Goal: Task Accomplishment & Management: Use online tool/utility

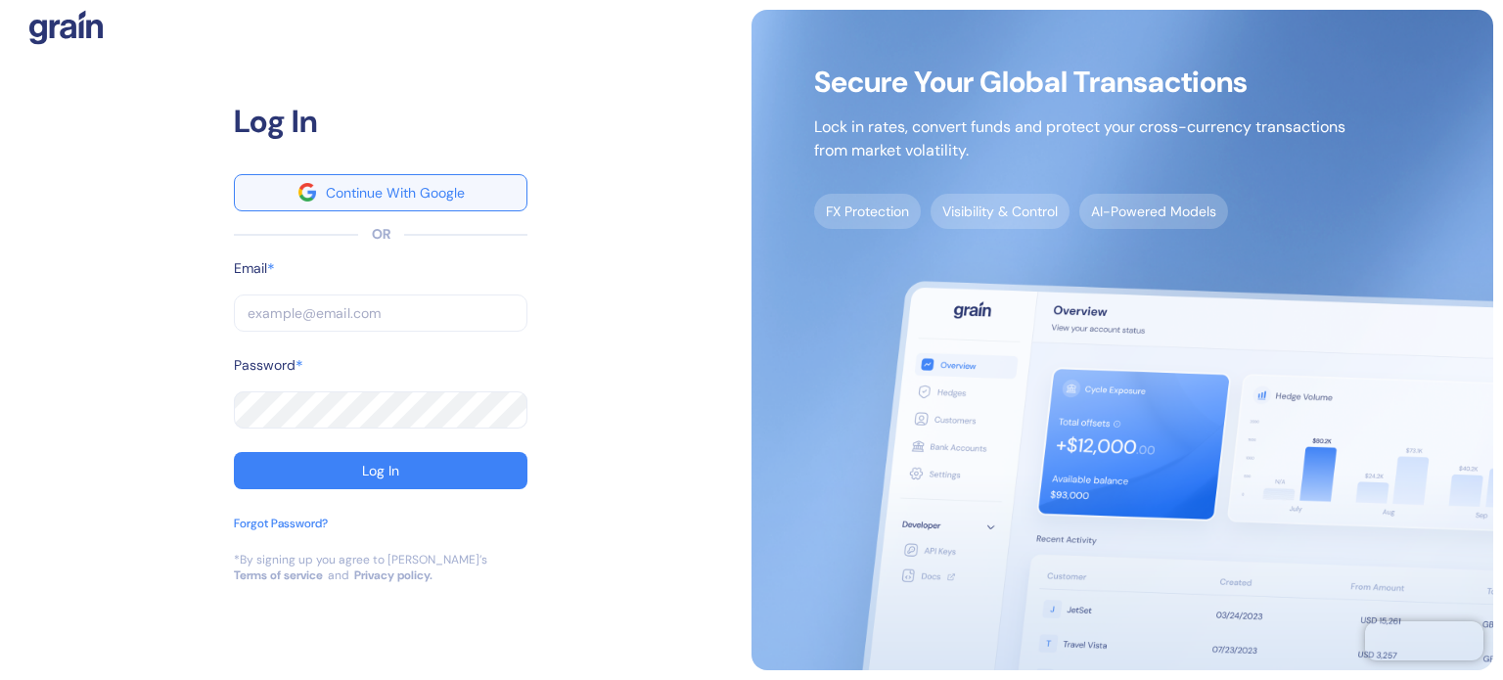
type input "shaulir@hotelmize.com"
click at [391, 193] on div "Continue With Google" at bounding box center [395, 193] width 139 height 14
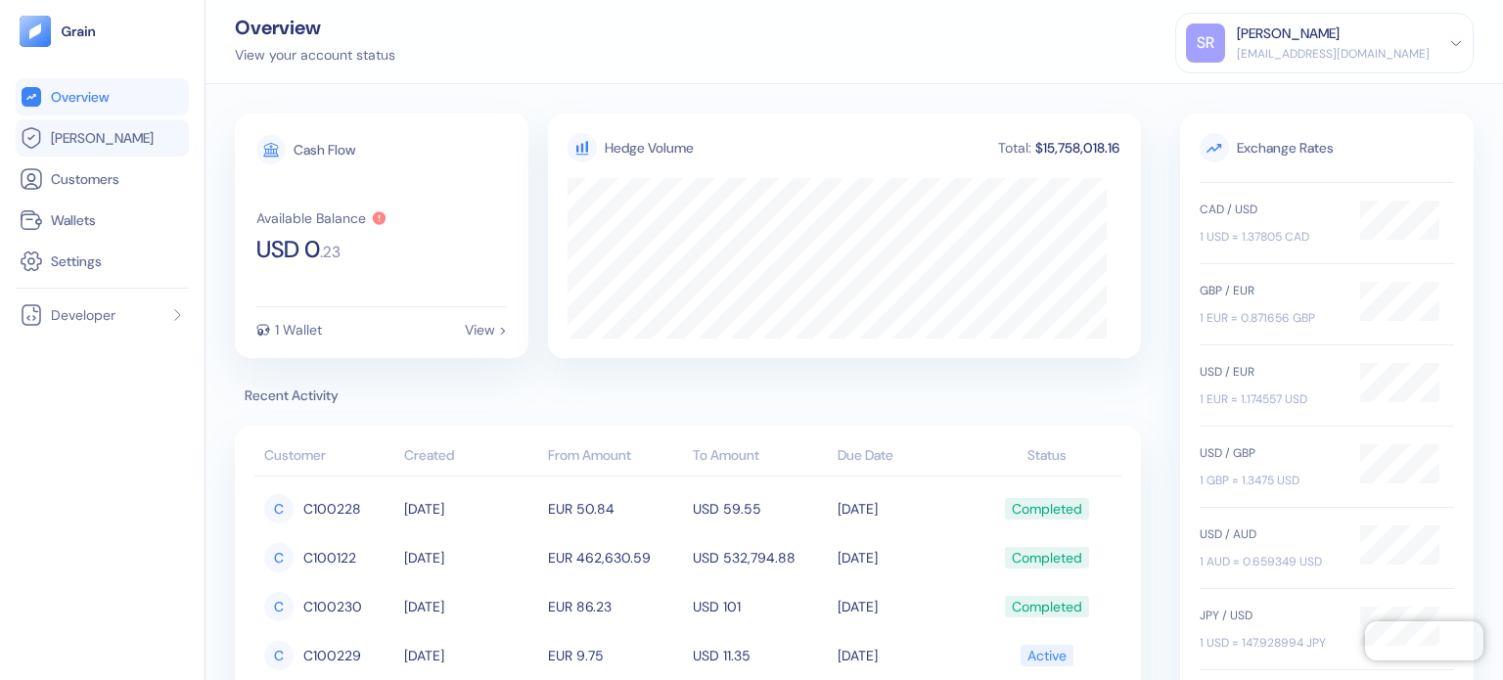
click at [102, 128] on link "[PERSON_NAME]" at bounding box center [102, 137] width 165 height 23
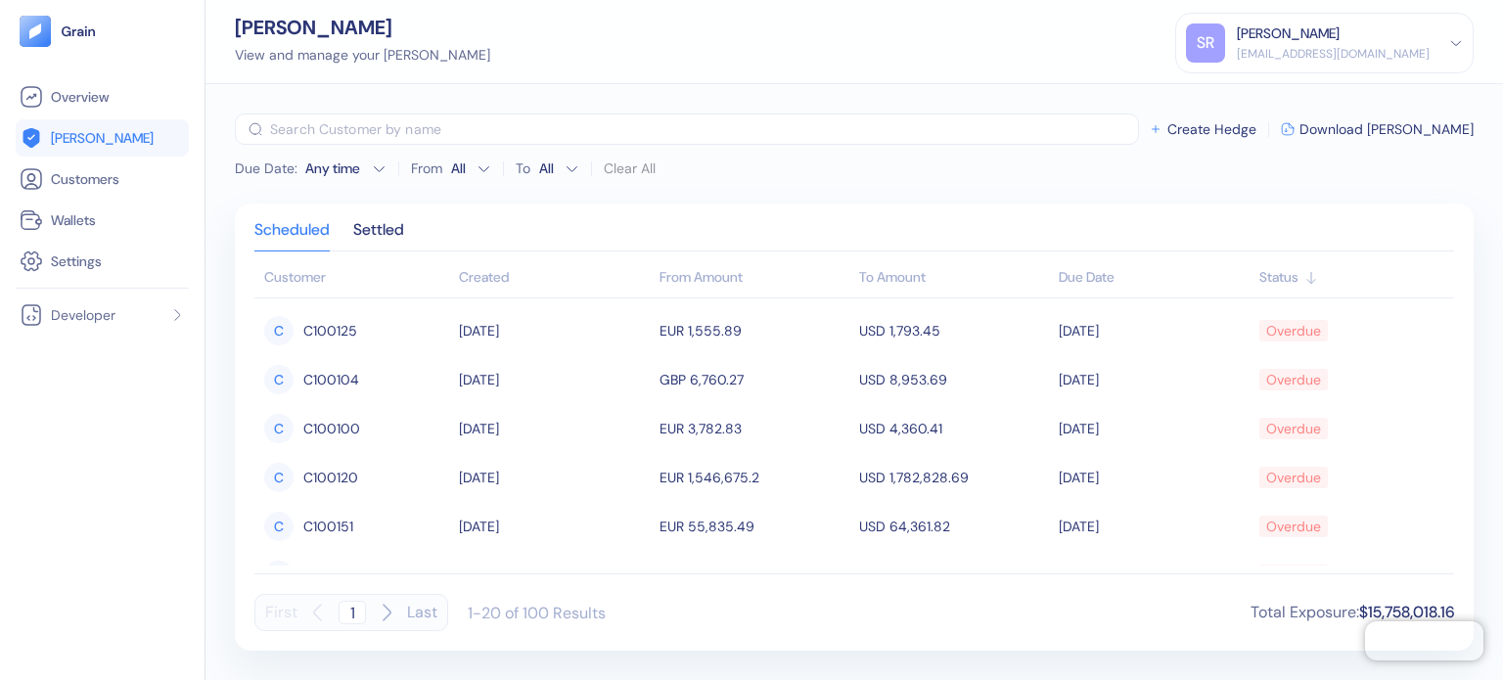
click at [407, 611] on button "Last" at bounding box center [422, 612] width 30 height 37
type input "5"
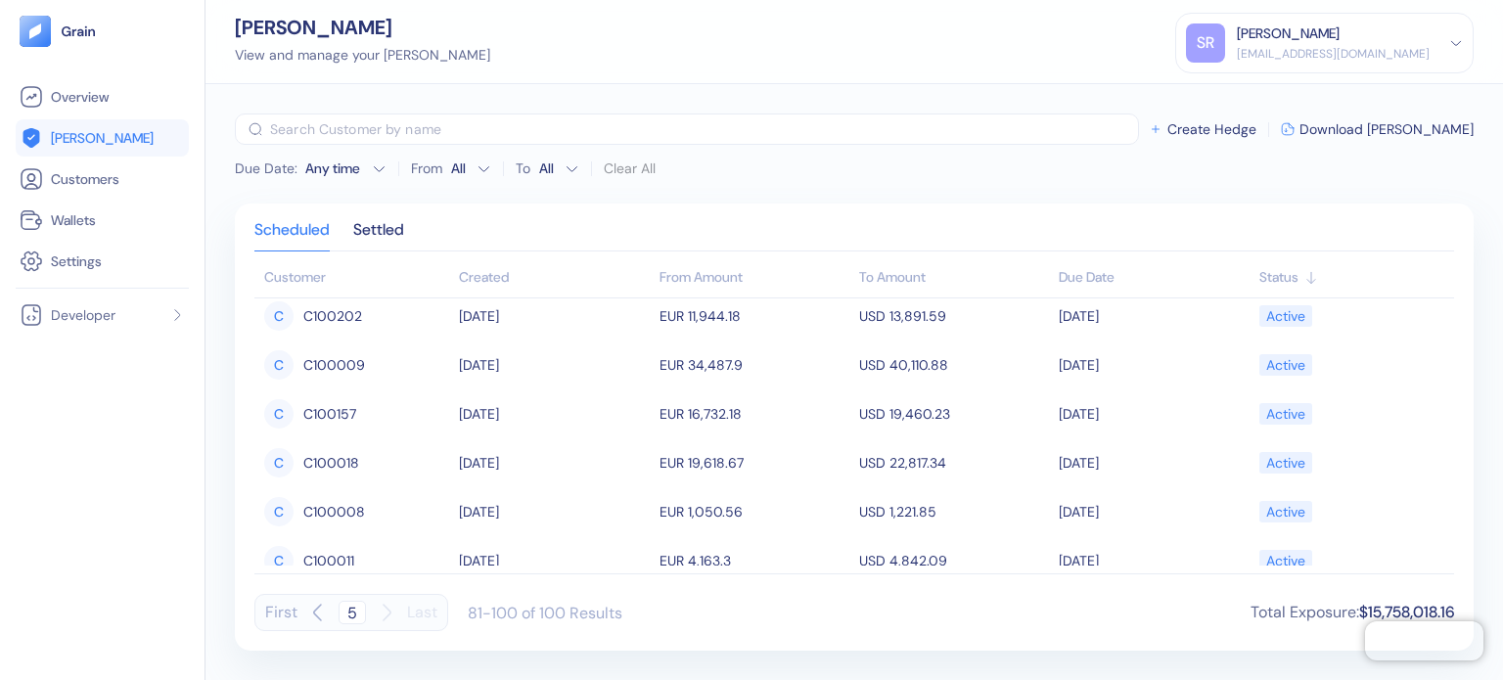
scroll to position [98, 0]
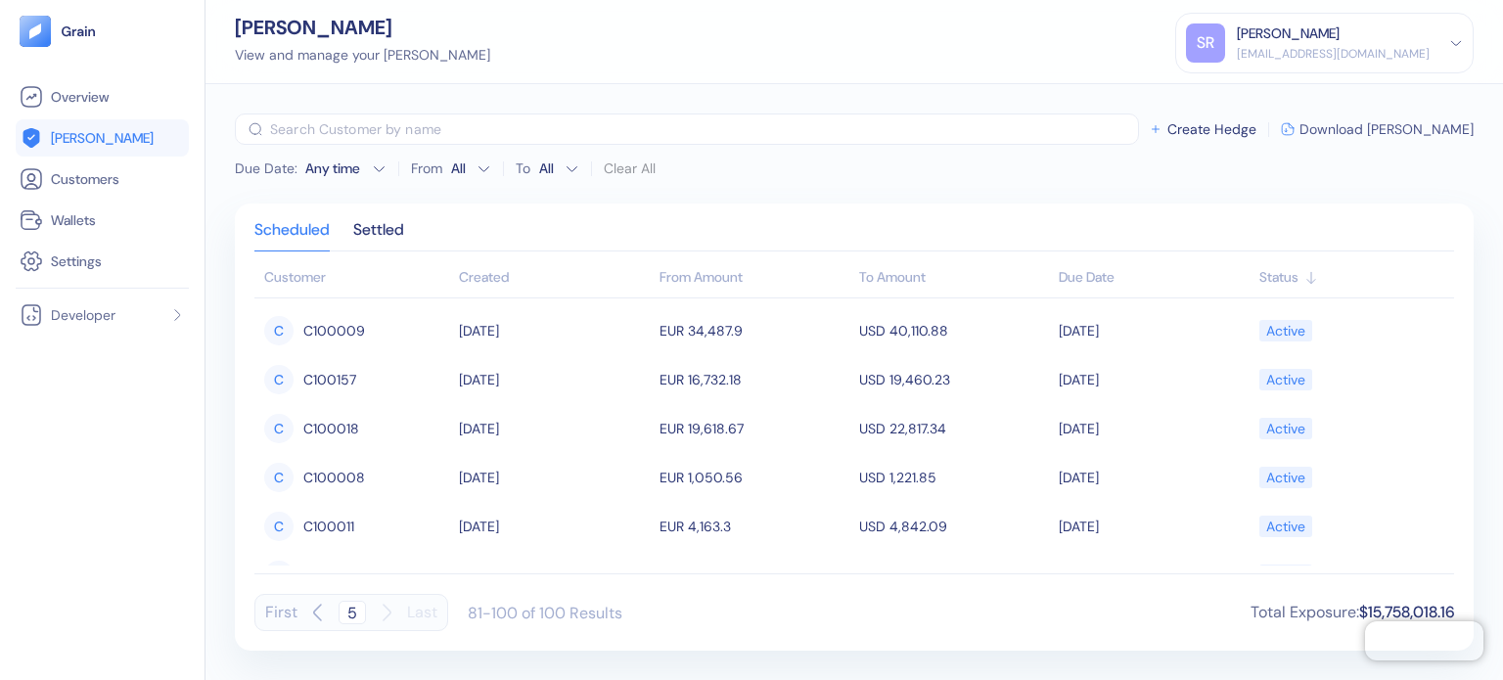
click at [1373, 124] on span "Download [PERSON_NAME]" at bounding box center [1387, 129] width 174 height 14
